Goal: Task Accomplishment & Management: Complete application form

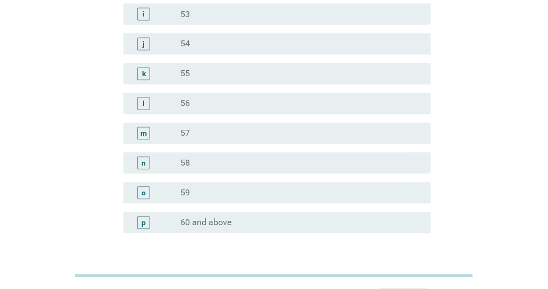
scroll to position [1319, 0]
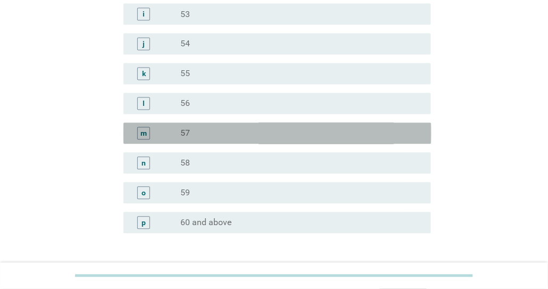
click at [317, 132] on div "radio_button_unchecked 57" at bounding box center [297, 133] width 234 height 11
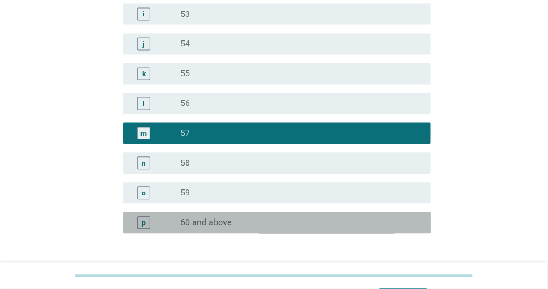
scroll to position [1398, 0]
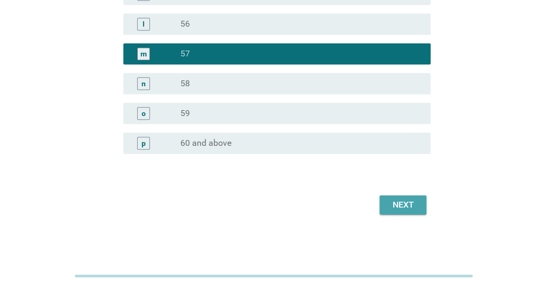
click at [409, 201] on div "Next" at bounding box center [403, 204] width 30 height 13
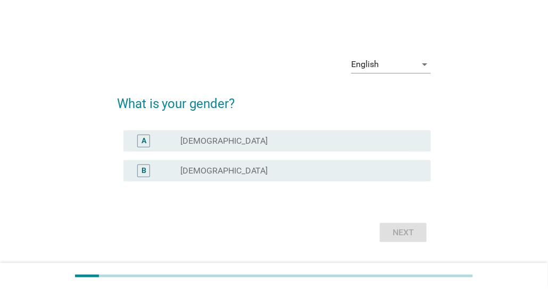
click at [353, 164] on div "radio_button_unchecked [DEMOGRAPHIC_DATA]" at bounding box center [301, 170] width 243 height 13
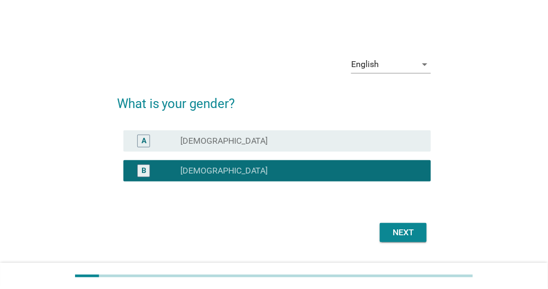
click at [409, 238] on div "Next" at bounding box center [403, 232] width 30 height 13
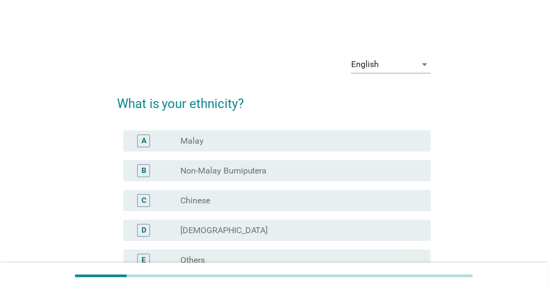
click at [359, 198] on div "radio_button_unchecked Chinese" at bounding box center [297, 200] width 234 height 11
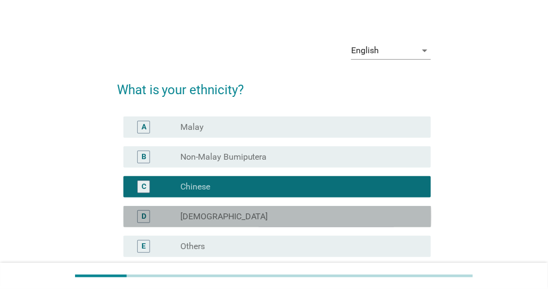
scroll to position [118, 0]
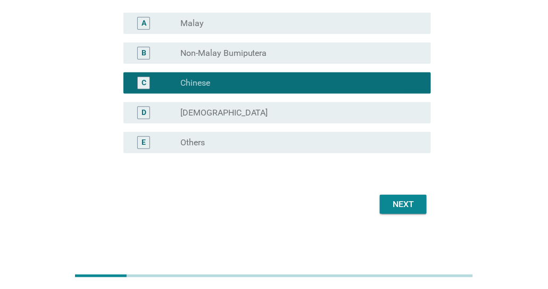
click at [410, 199] on div "Next" at bounding box center [403, 204] width 30 height 13
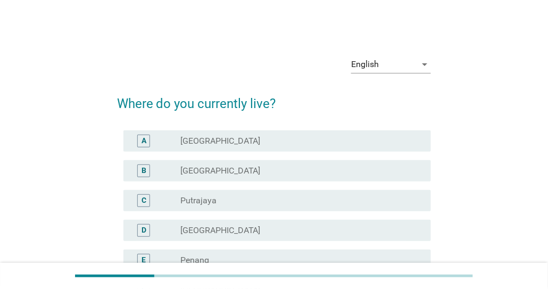
click at [368, 146] on div "radio_button_unchecked [GEOGRAPHIC_DATA]" at bounding box center [301, 141] width 243 height 13
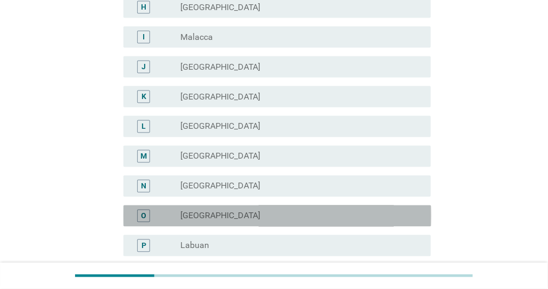
scroll to position [445, 0]
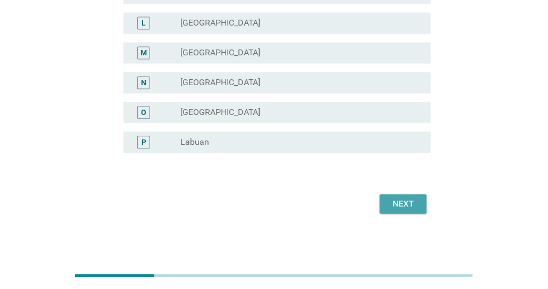
click at [408, 210] on button "Next" at bounding box center [403, 204] width 47 height 19
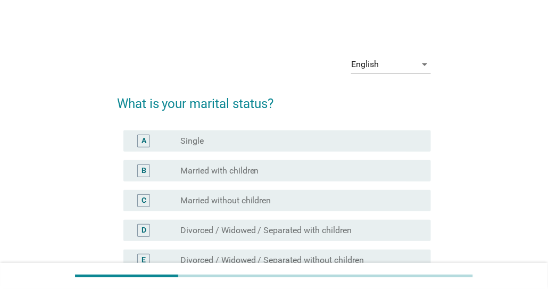
click at [384, 171] on div "radio_button_unchecked Married with children" at bounding box center [297, 170] width 234 height 11
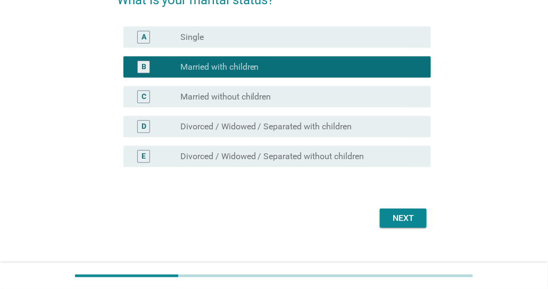
scroll to position [118, 0]
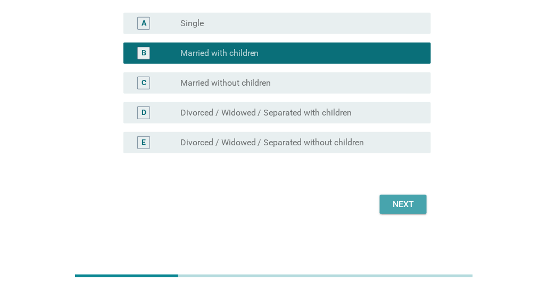
click at [408, 208] on div "Next" at bounding box center [403, 204] width 30 height 13
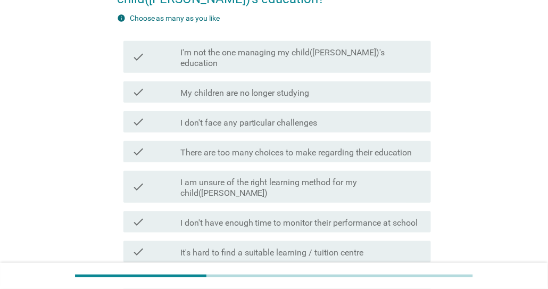
scroll to position [125, 0]
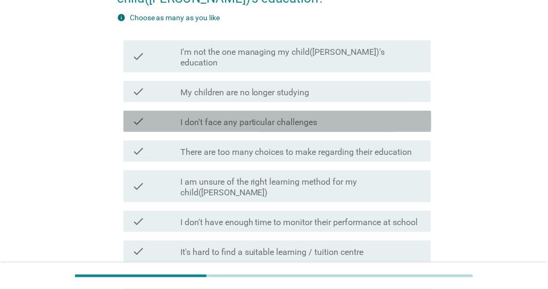
click at [409, 115] on div "check_box_outline_blank I don't face any particular challenges" at bounding box center [301, 121] width 243 height 13
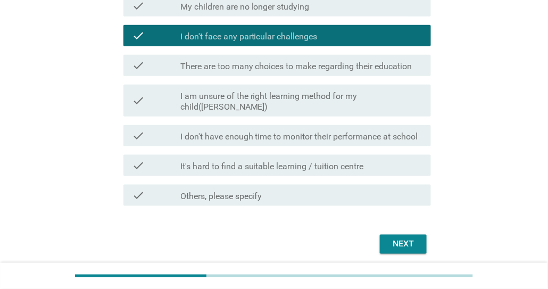
scroll to position [229, 0]
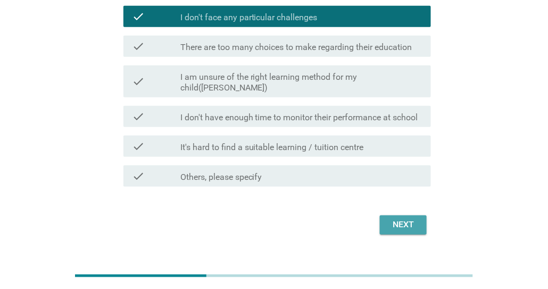
click at [417, 219] on div "Next" at bounding box center [403, 225] width 30 height 13
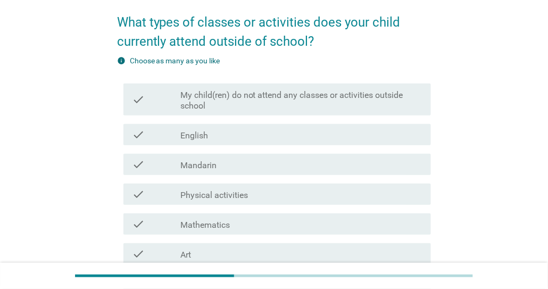
scroll to position [82, 0]
click at [387, 106] on label "My child(ren) do not attend any classes or activities outside school" at bounding box center [301, 99] width 243 height 21
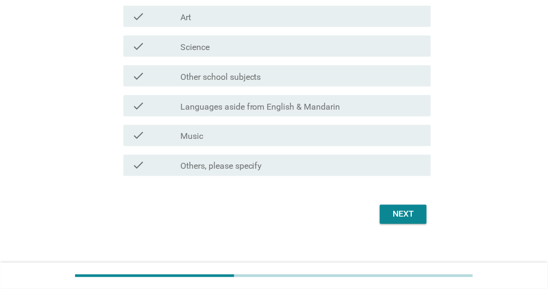
scroll to position [329, 0]
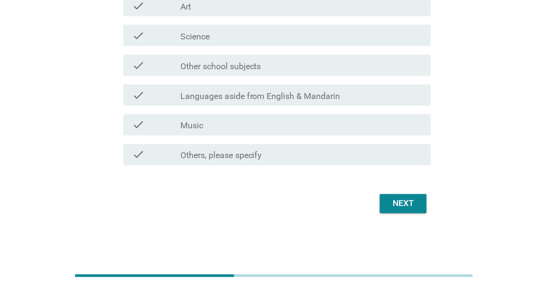
click at [403, 201] on div "Next" at bounding box center [403, 203] width 30 height 13
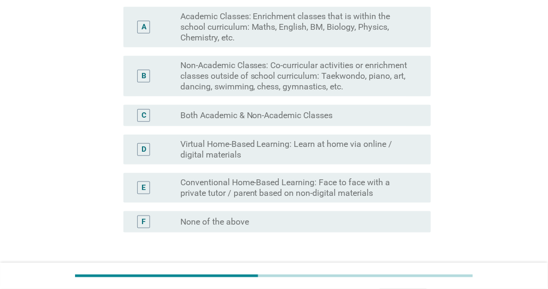
scroll to position [163, 0]
click at [391, 225] on div "radio_button_unchecked None of the above" at bounding box center [297, 221] width 234 height 11
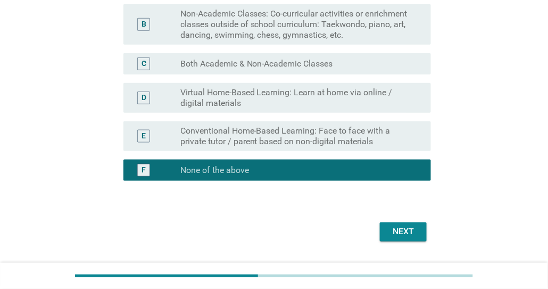
scroll to position [242, 0]
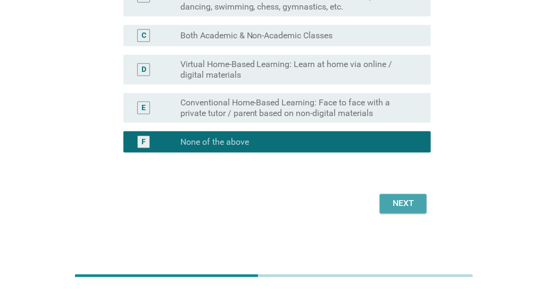
click at [416, 204] on div "Next" at bounding box center [403, 203] width 30 height 13
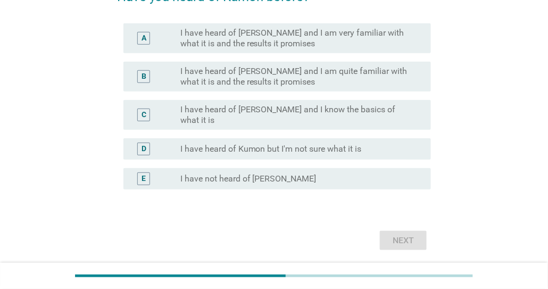
scroll to position [108, 0]
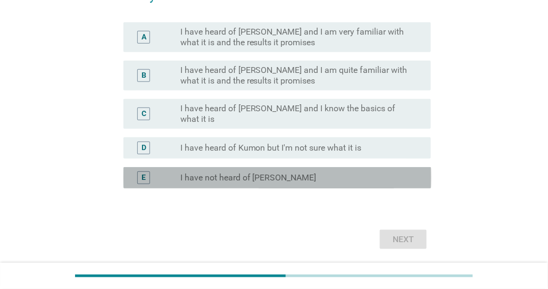
click at [382, 178] on div "E radio_button_unchecked I have not heard of [PERSON_NAME]" at bounding box center [277, 177] width 308 height 21
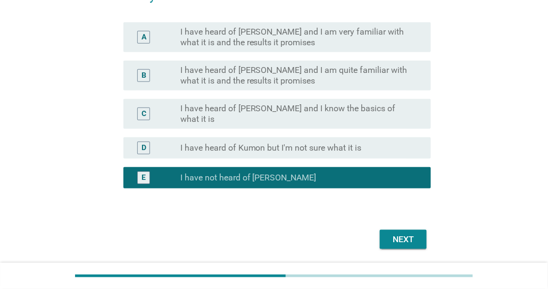
click at [416, 233] on div "Next" at bounding box center [403, 239] width 30 height 13
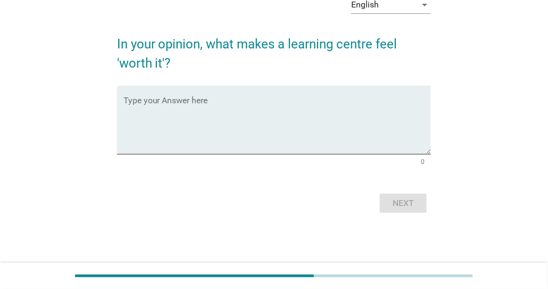
scroll to position [0, 0]
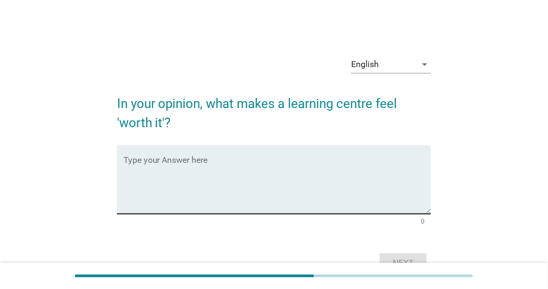
click at [145, 164] on textarea "Type your Answer here" at bounding box center [277, 186] width 308 height 56
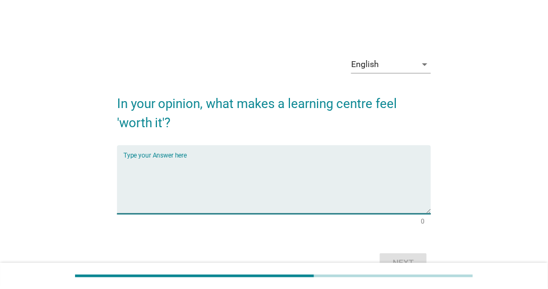
click at [185, 161] on textarea "Type your Answer here" at bounding box center [277, 186] width 308 height 56
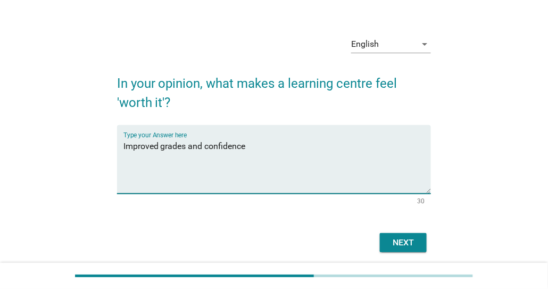
scroll to position [21, 0]
type textarea "Improved grades and confidence"
click at [405, 246] on div "Next" at bounding box center [403, 242] width 30 height 13
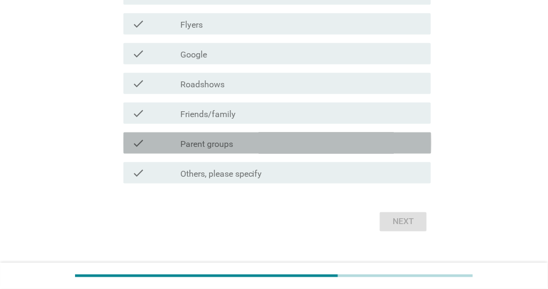
scroll to position [254, 0]
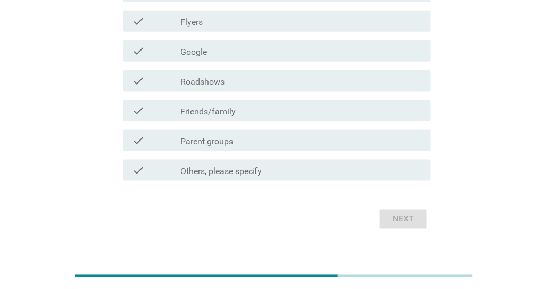
click at [372, 143] on div "check_box_outline_blank Parent groups" at bounding box center [301, 140] width 243 height 13
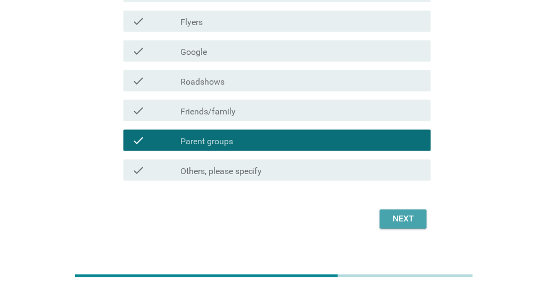
click at [403, 216] on div "Next" at bounding box center [403, 219] width 30 height 13
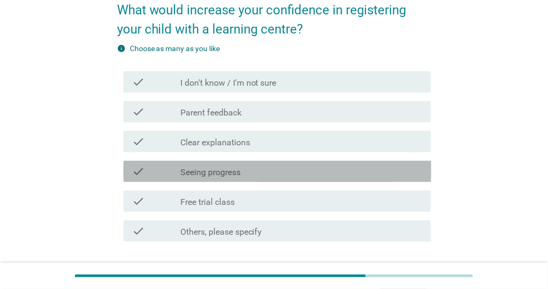
scroll to position [92, 0]
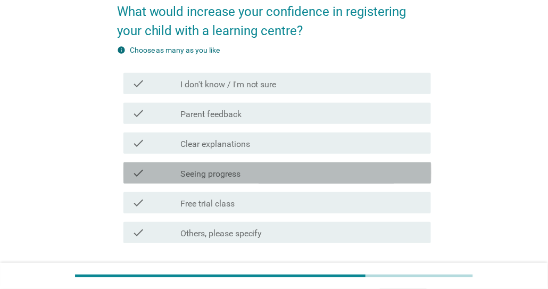
click at [387, 179] on div "check check_box_outline_blank Seeing progress" at bounding box center [277, 172] width 308 height 21
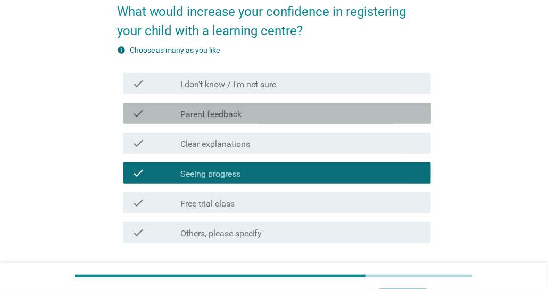
click at [382, 118] on div "check_box_outline_blank Parent feedback" at bounding box center [301, 113] width 243 height 13
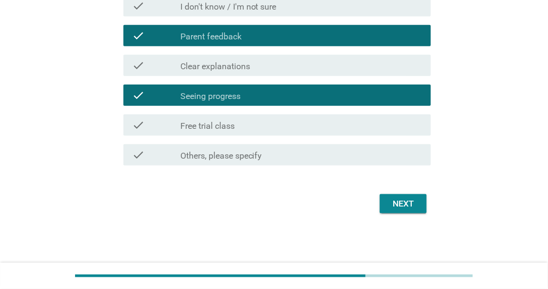
scroll to position [168, 0]
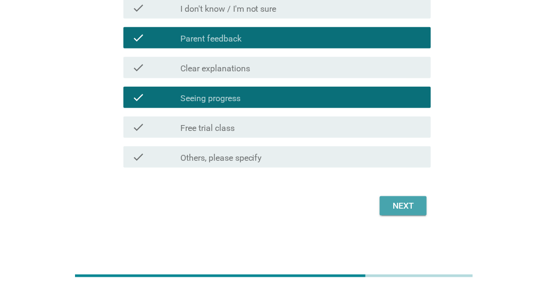
click at [410, 204] on div "Next" at bounding box center [403, 206] width 30 height 13
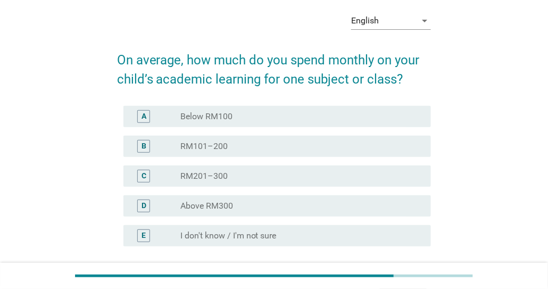
scroll to position [44, 0]
click at [382, 179] on div "radio_button_unchecked RM201–300" at bounding box center [297, 176] width 234 height 11
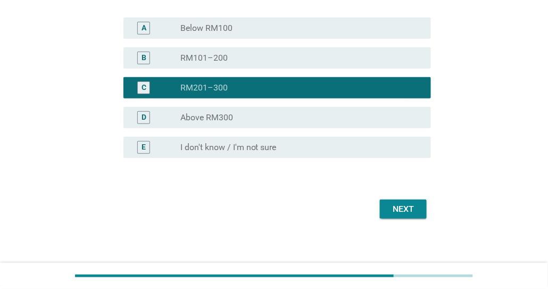
scroll to position [132, 0]
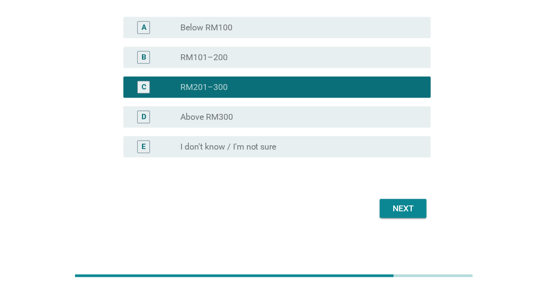
click at [409, 208] on div "Next" at bounding box center [403, 208] width 30 height 13
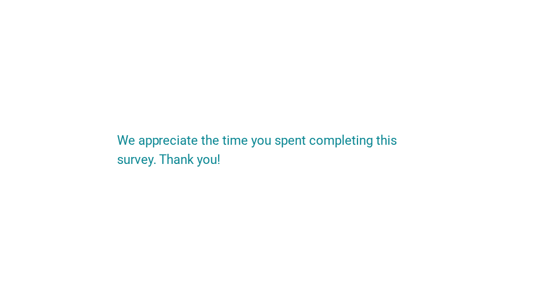
scroll to position [0, 0]
